Goal: Information Seeking & Learning: Learn about a topic

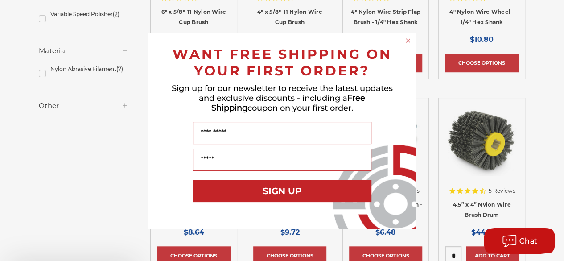
scroll to position [312, 0]
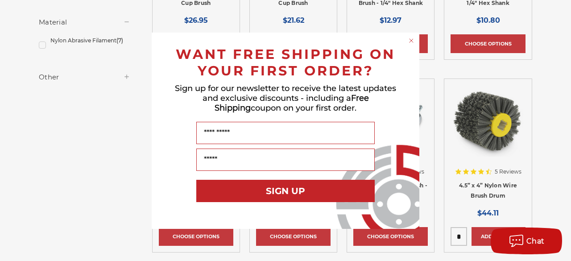
click at [408, 40] on circle "Close dialog" at bounding box center [411, 40] width 8 height 8
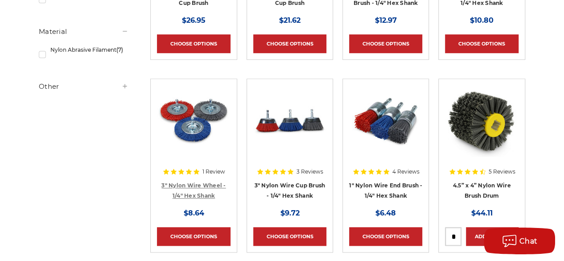
click at [200, 184] on link "3" Nylon Wire Wheel - 1/4" Hex Shank" at bounding box center [193, 190] width 64 height 17
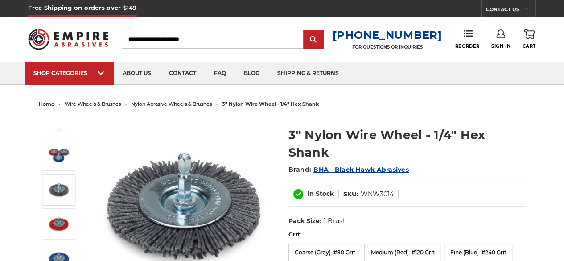
click at [62, 199] on img at bounding box center [59, 189] width 22 height 22
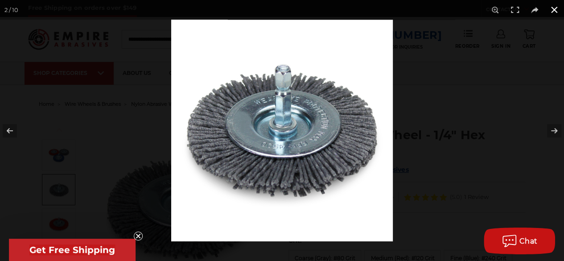
click at [556, 9] on button at bounding box center [555, 10] width 20 height 20
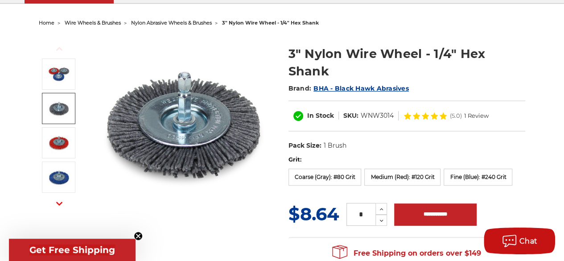
scroll to position [134, 0]
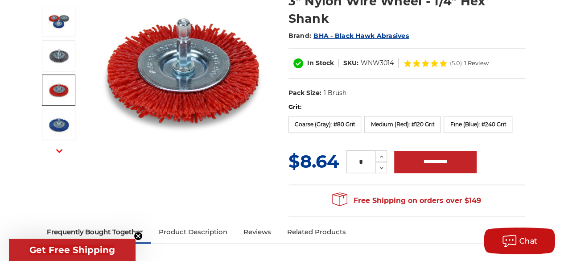
click at [62, 99] on img at bounding box center [59, 90] width 22 height 22
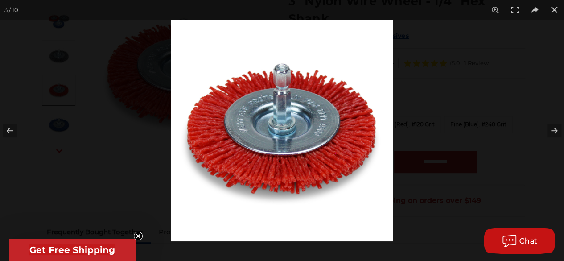
click at [58, 122] on div at bounding box center [282, 130] width 564 height 261
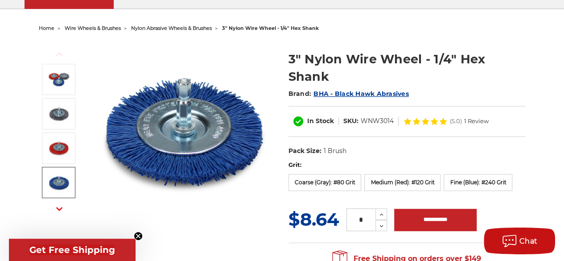
scroll to position [89, 0]
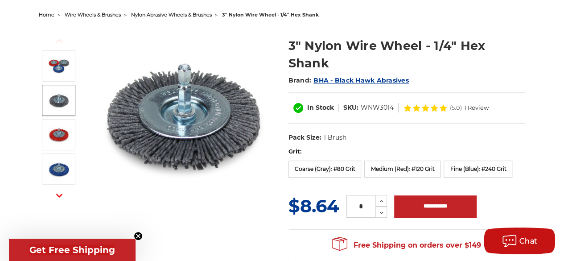
click at [66, 103] on img at bounding box center [59, 100] width 22 height 22
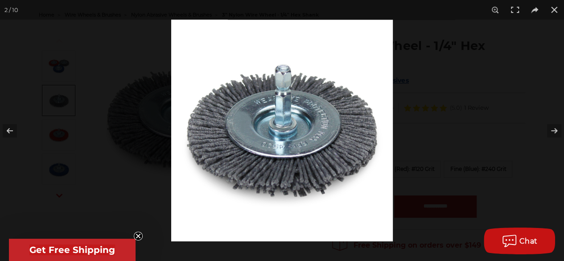
click at [69, 132] on div at bounding box center [282, 130] width 564 height 261
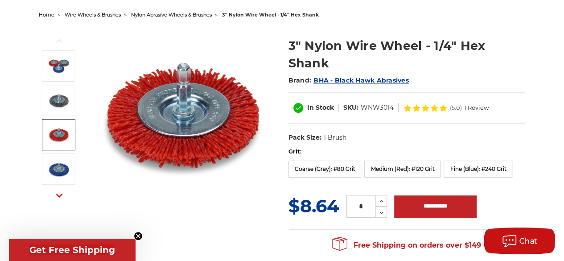
click at [69, 132] on img at bounding box center [59, 135] width 22 height 22
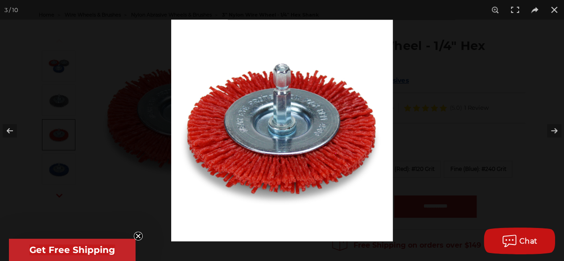
click at [68, 106] on div at bounding box center [282, 130] width 564 height 261
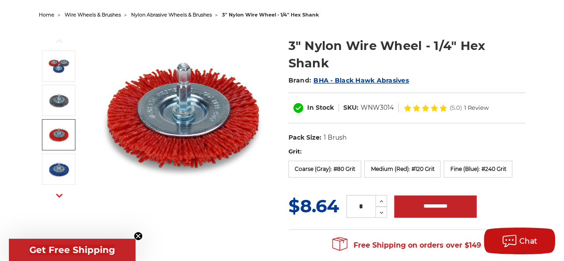
click at [62, 129] on img at bounding box center [59, 135] width 22 height 22
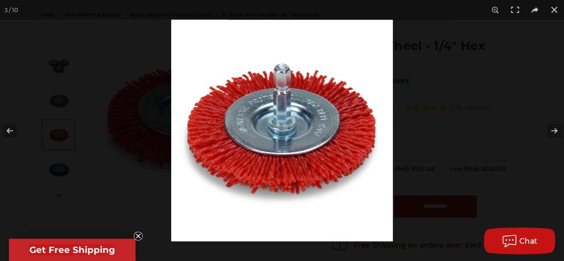
click at [114, 130] on div at bounding box center [282, 130] width 564 height 261
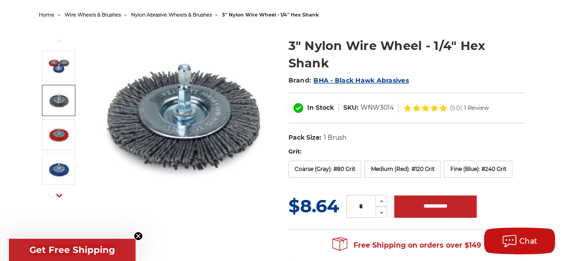
click at [45, 98] on link at bounding box center [58, 100] width 33 height 31
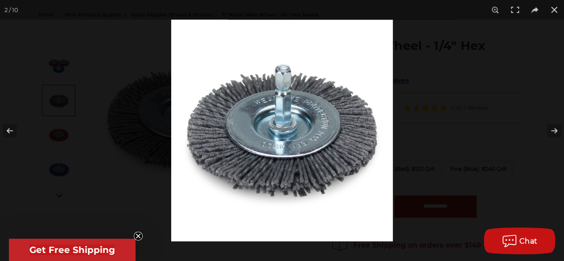
click at [74, 74] on div at bounding box center [282, 130] width 564 height 261
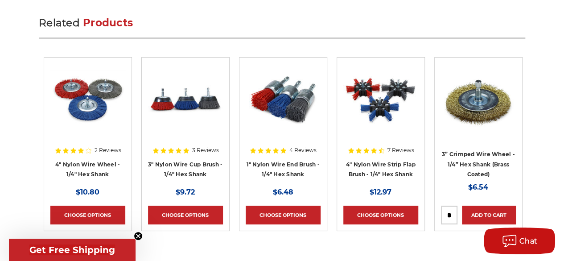
scroll to position [1650, 0]
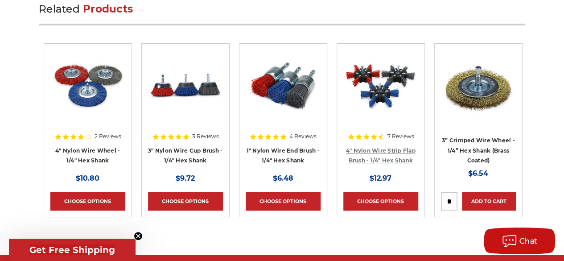
click at [354, 148] on link "4" Nylon Wire Strip Flap Brush - 1/4" Hex Shank" at bounding box center [381, 155] width 70 height 17
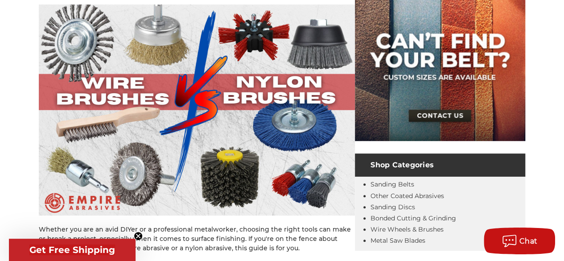
scroll to position [223, 0]
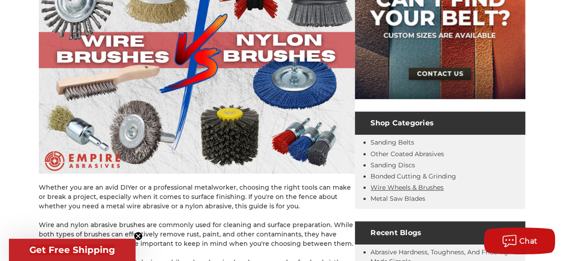
click at [398, 188] on link "Wire Wheels & Brushes" at bounding box center [407, 187] width 73 height 8
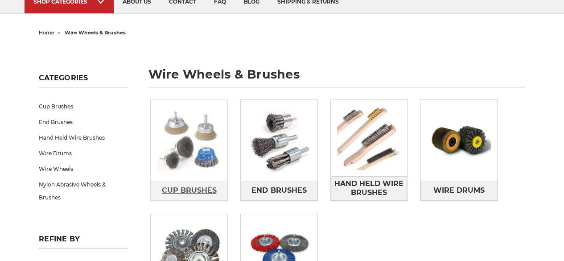
scroll to position [134, 0]
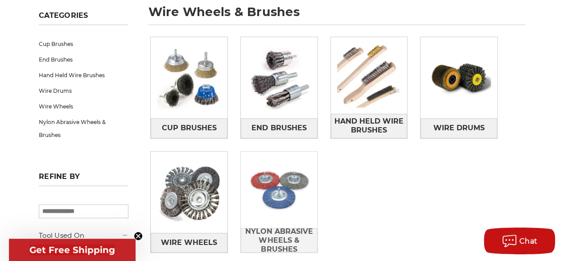
click at [297, 209] on img at bounding box center [279, 190] width 77 height 77
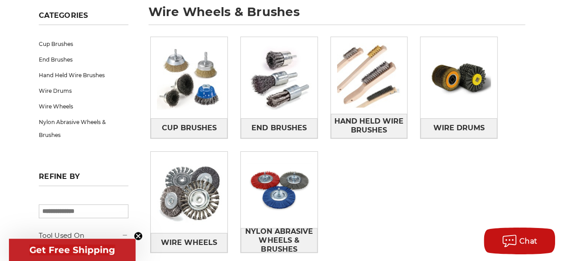
scroll to position [0, 0]
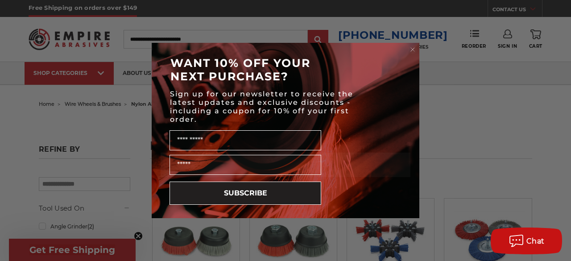
click at [404, 48] on form "WANT 10% OFF YOUR NEXT PURCHASE? Sign up for our newsletter to receive the late…" at bounding box center [286, 130] width 268 height 175
click at [410, 47] on circle "Close dialog" at bounding box center [412, 49] width 8 height 8
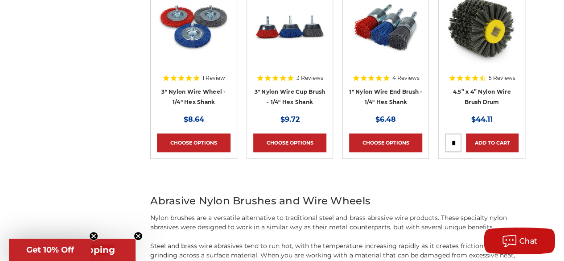
scroll to position [401, 0]
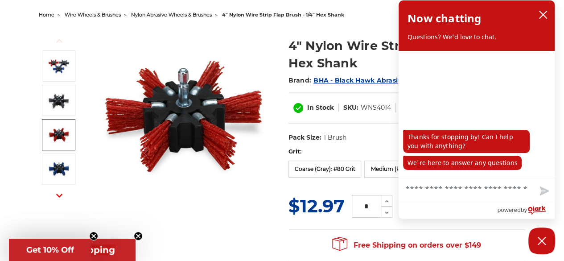
click at [58, 132] on img at bounding box center [59, 135] width 22 height 22
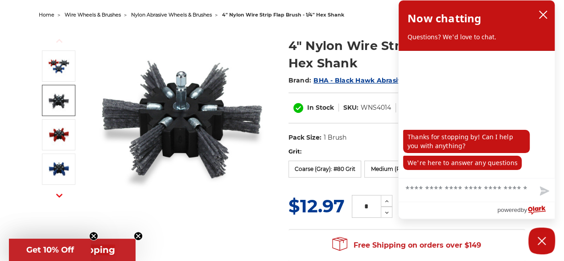
click at [67, 99] on img at bounding box center [59, 100] width 22 height 22
